Goal: Task Accomplishment & Management: Use online tool/utility

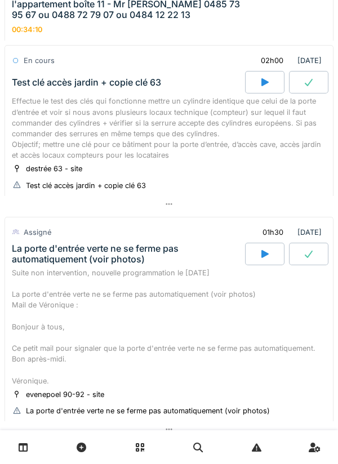
scroll to position [924, 0]
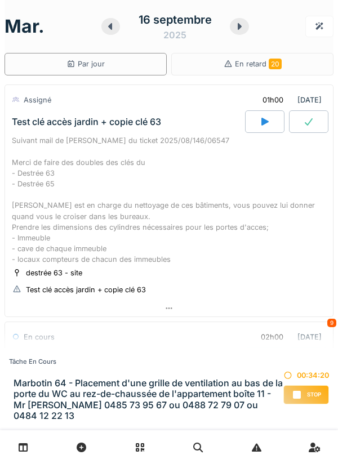
click at [302, 400] on div "Stop" at bounding box center [306, 394] width 46 height 19
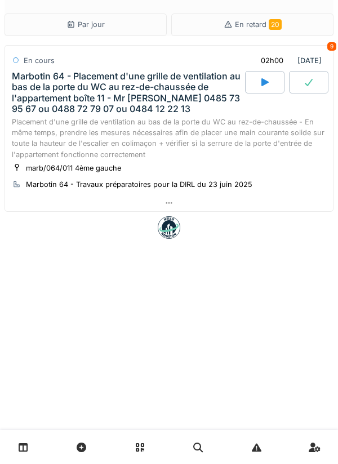
click at [260, 83] on icon at bounding box center [264, 82] width 11 height 9
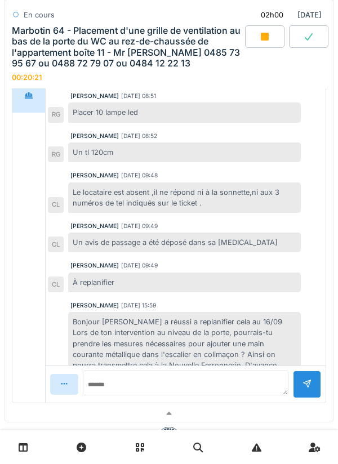
scroll to position [90, 0]
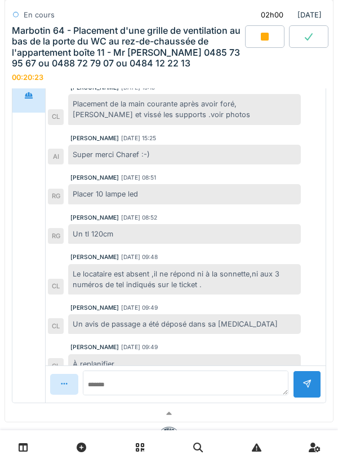
click at [255, 46] on div at bounding box center [264, 36] width 39 height 23
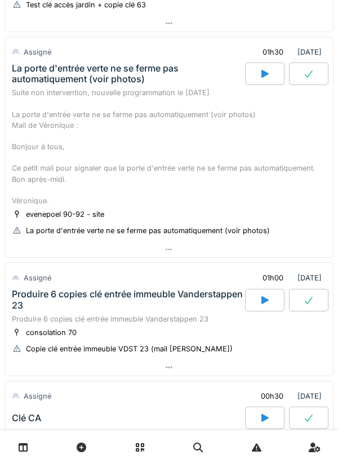
scroll to position [629, 0]
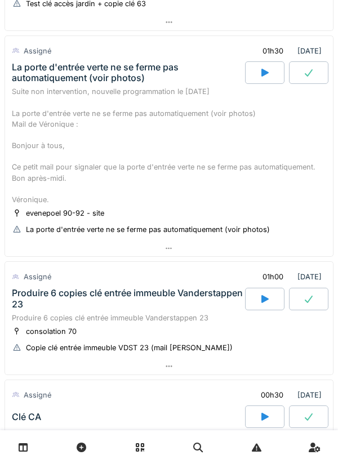
click at [268, 84] on div at bounding box center [264, 72] width 39 height 23
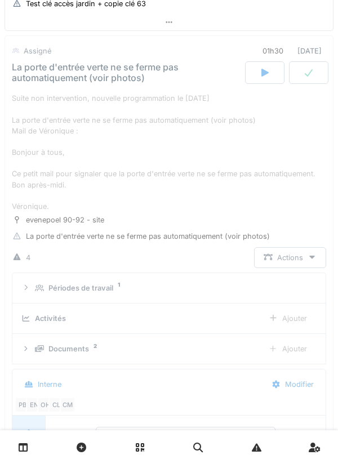
scroll to position [630, 0]
